Goal: Register for event/course

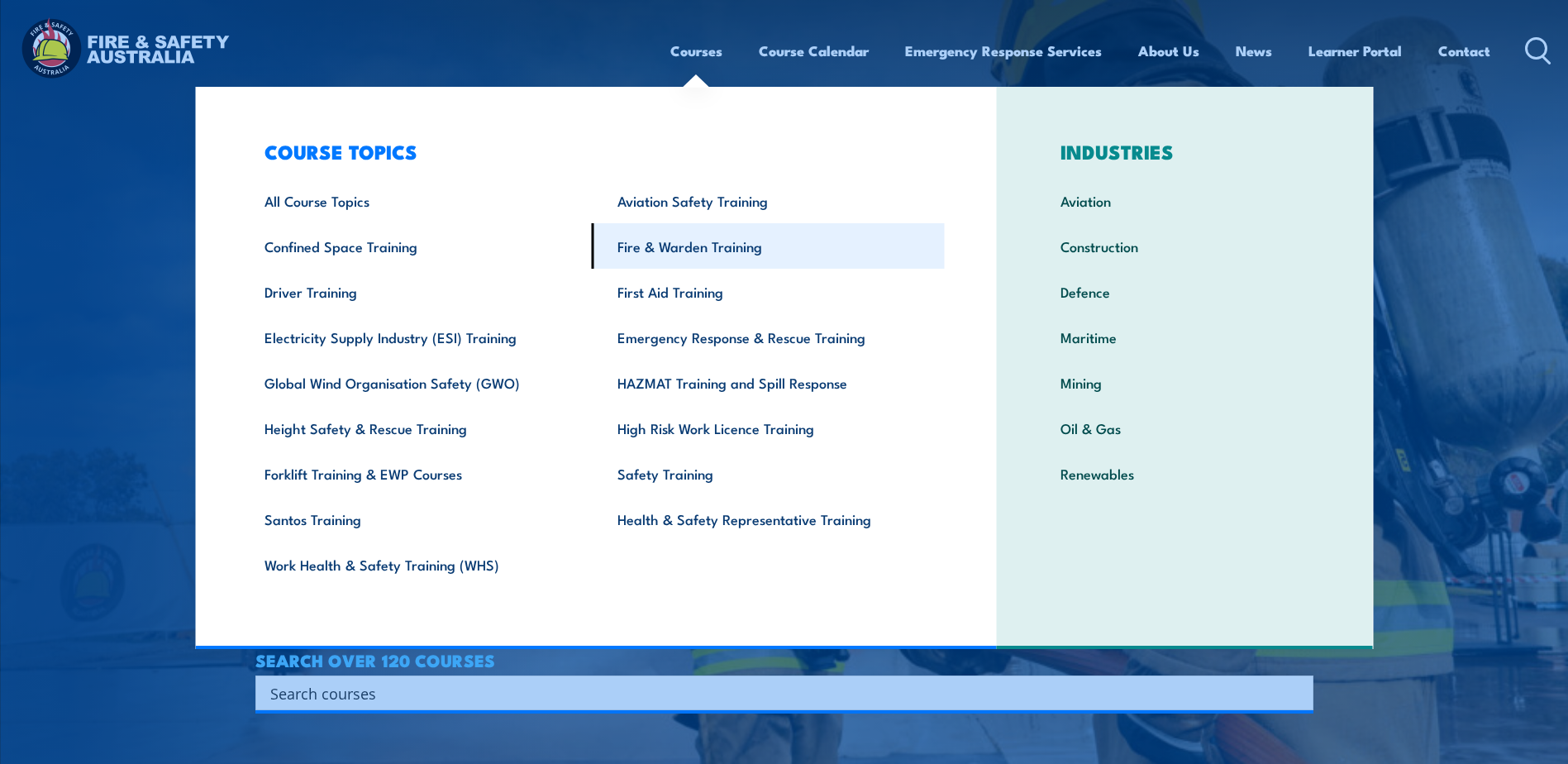
click at [713, 246] on link "Fire & Warden Training" at bounding box center [768, 246] width 353 height 46
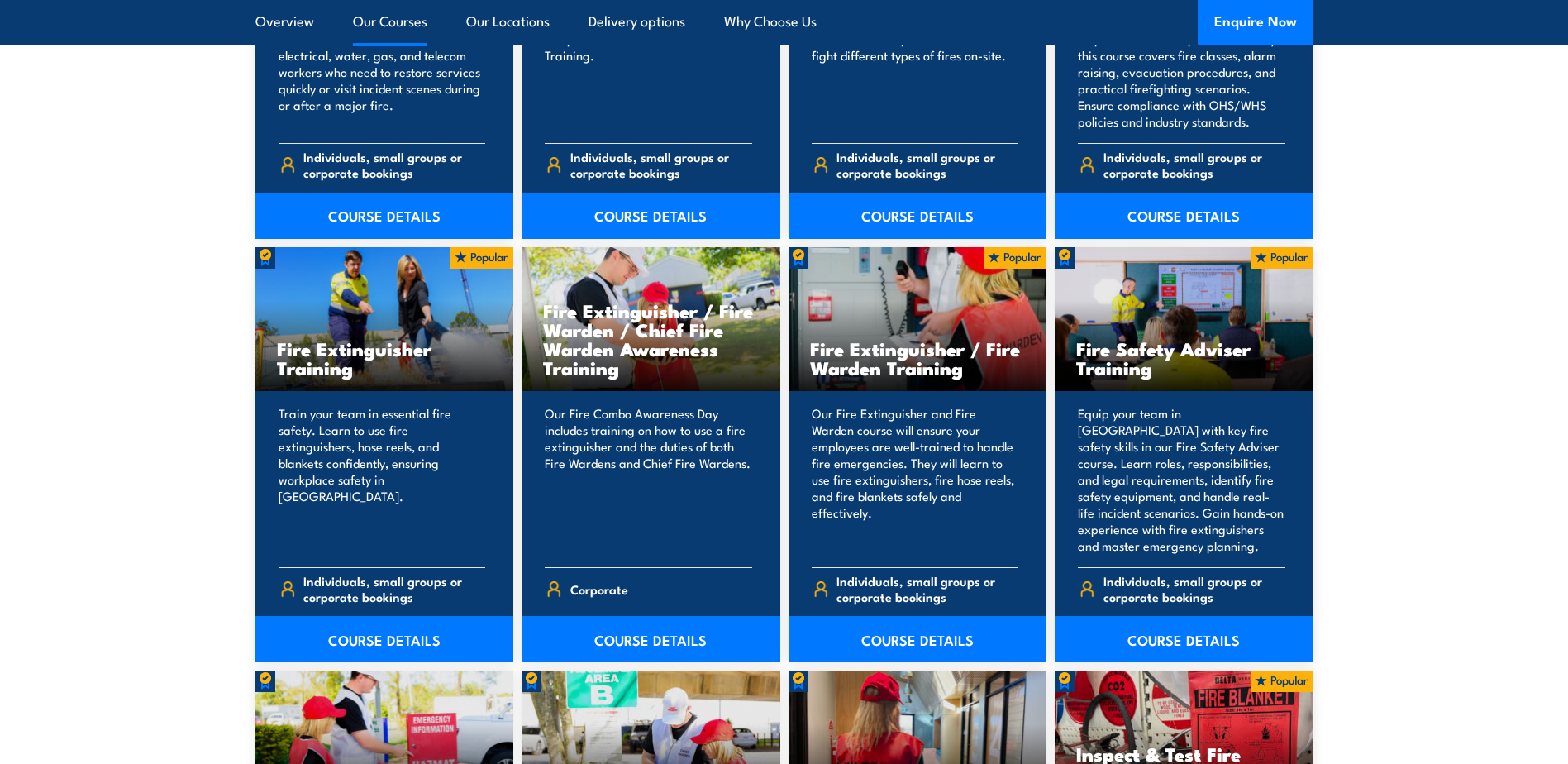
scroll to position [1584, 0]
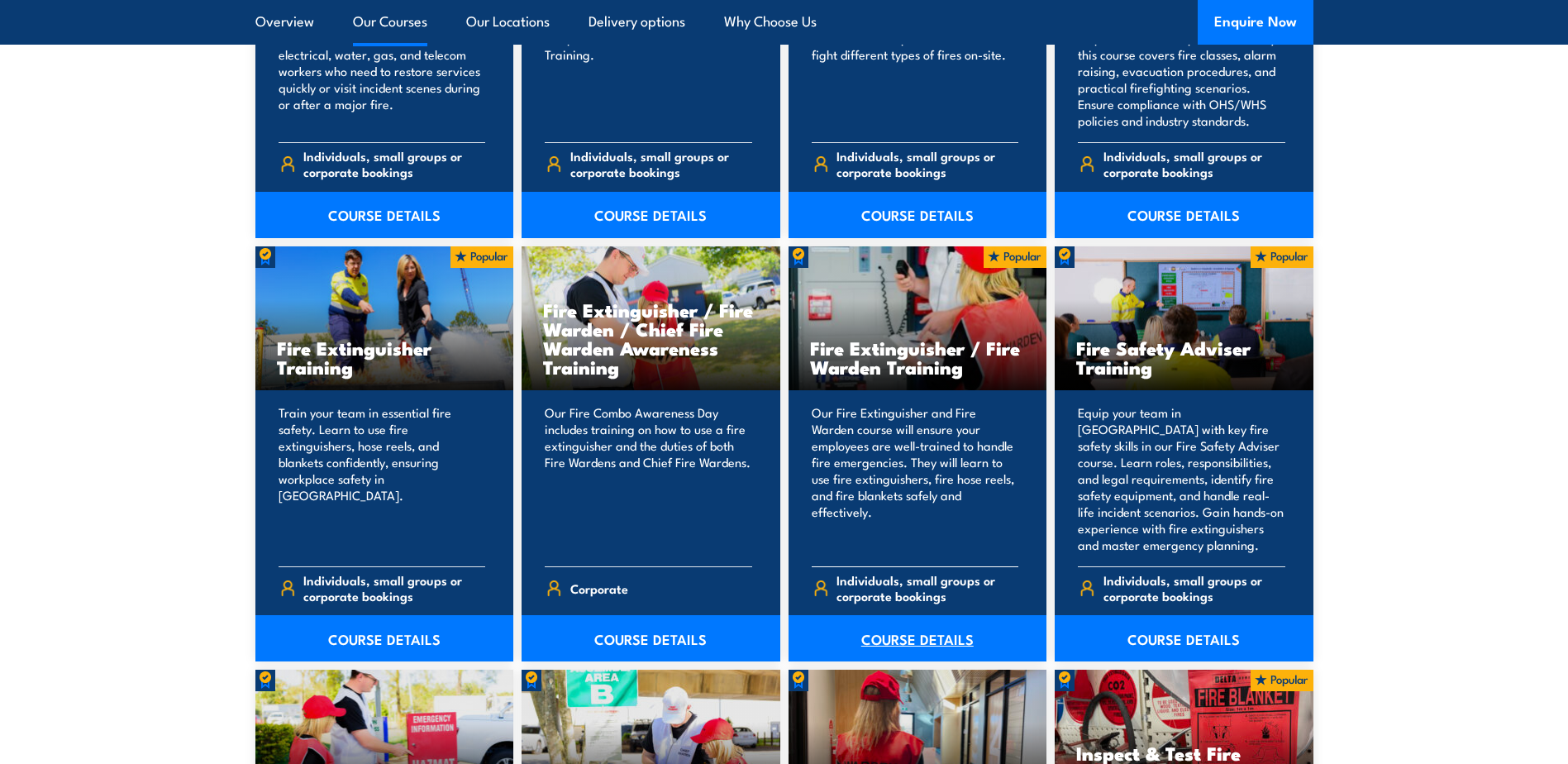
click at [888, 640] on link "COURSE DETAILS" at bounding box center [917, 638] width 258 height 47
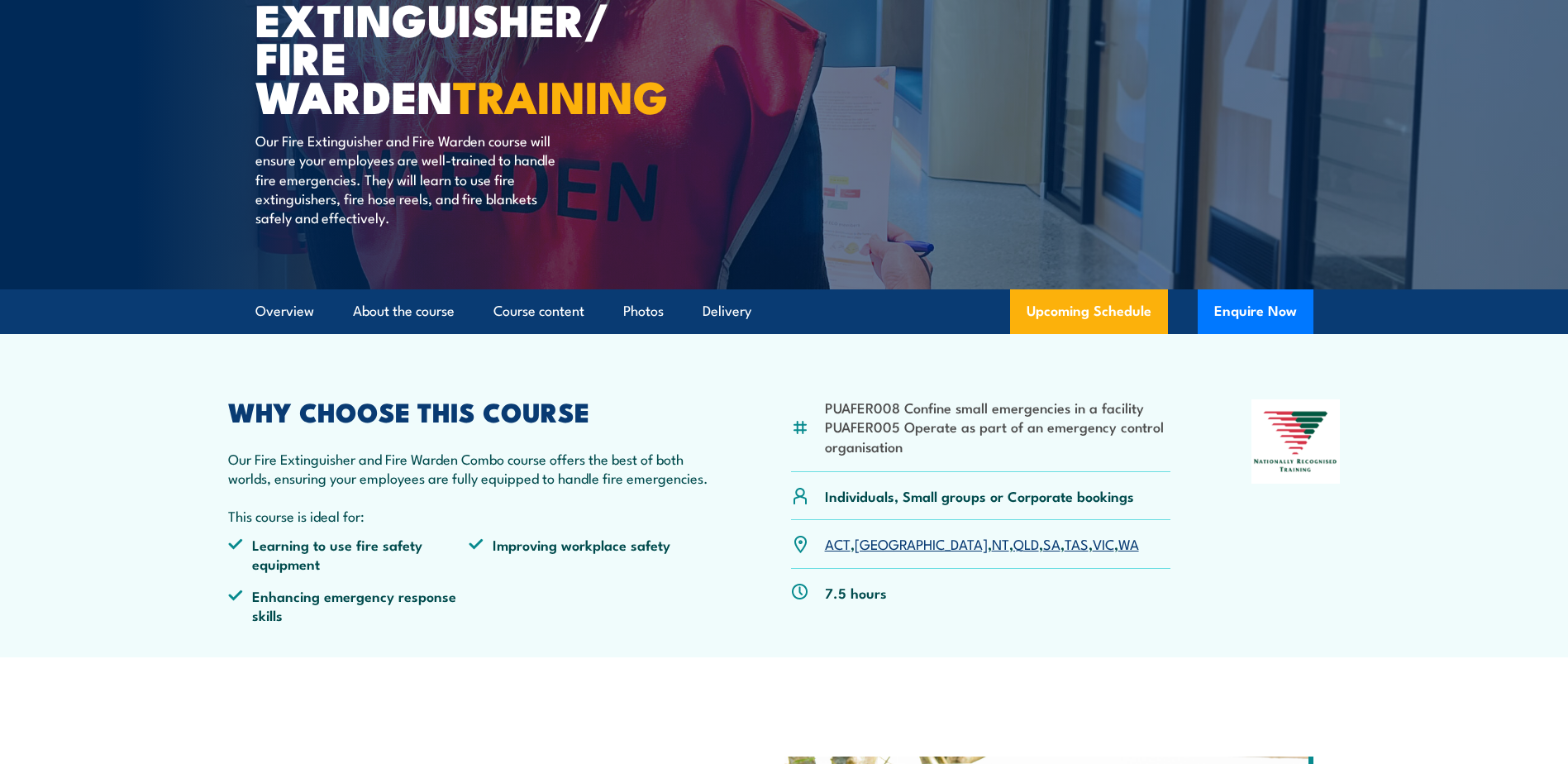
drag, startPoint x: 901, startPoint y: 407, endPoint x: 827, endPoint y: 406, distance: 74.0
click at [827, 406] on li "PUAFER008 Confine small emergencies in a facility" at bounding box center [998, 407] width 346 height 19
drag, startPoint x: 896, startPoint y: 430, endPoint x: 827, endPoint y: 428, distance: 69.0
click at [827, 428] on li "PUAFER005 Operate as part of an emergency control organisation" at bounding box center [998, 435] width 346 height 39
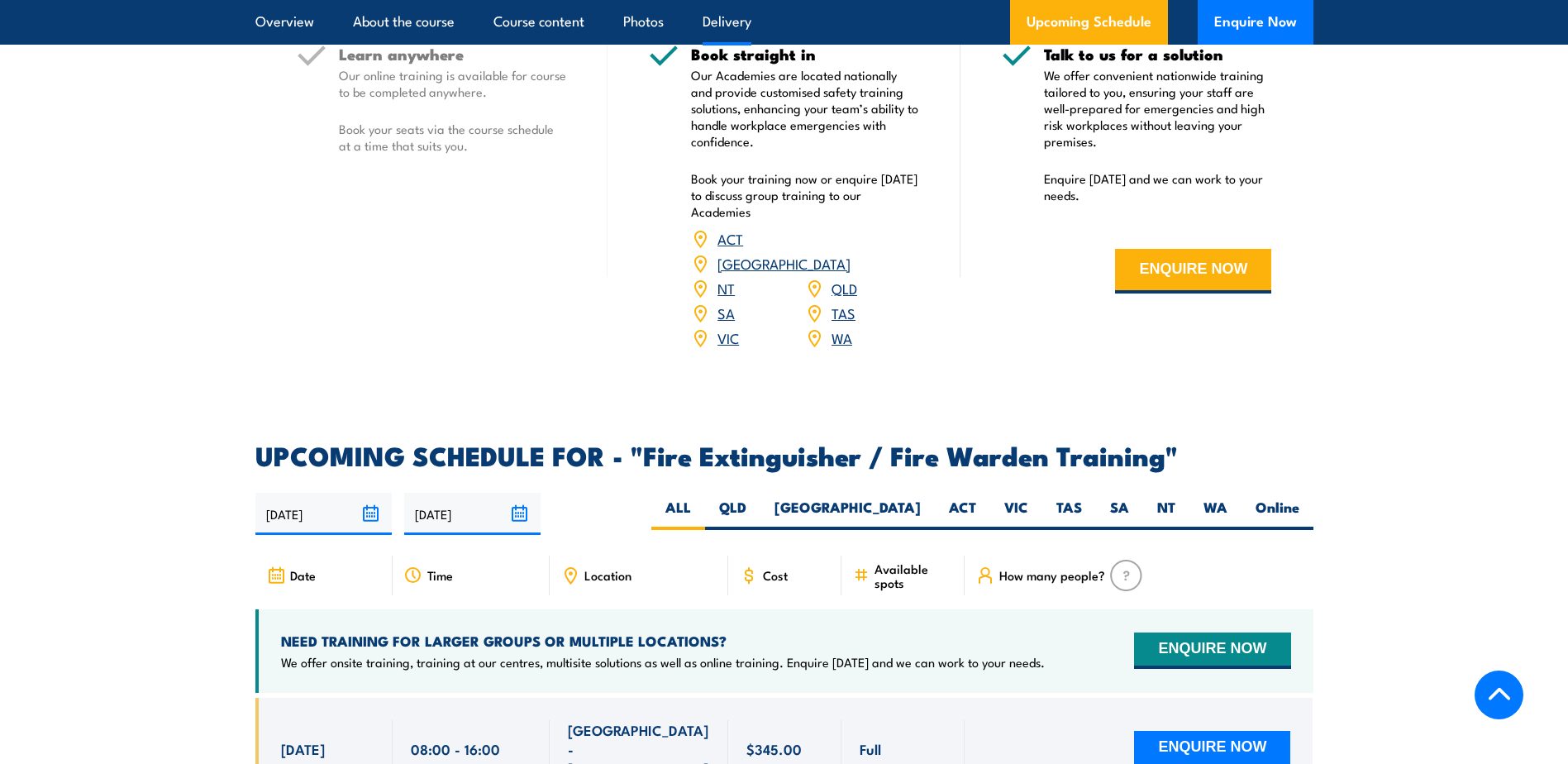
scroll to position [2297, 0]
click at [1112, 497] on label "SA" at bounding box center [1120, 512] width 47 height 32
click at [1129, 497] on input "SA" at bounding box center [1134, 502] width 11 height 11
radio input "true"
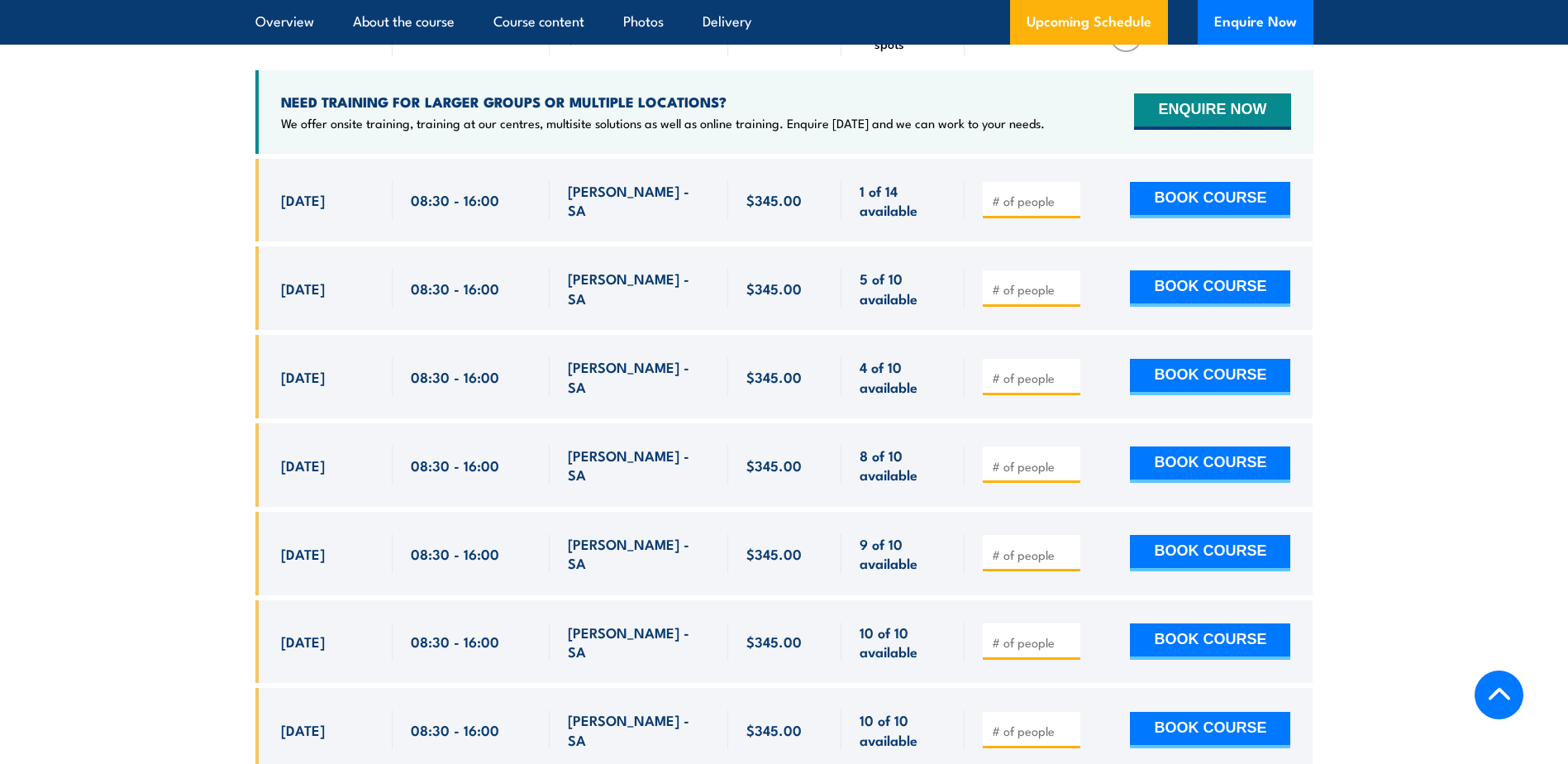
scroll to position [2837, 0]
